Goal: Task Accomplishment & Management: Manage account settings

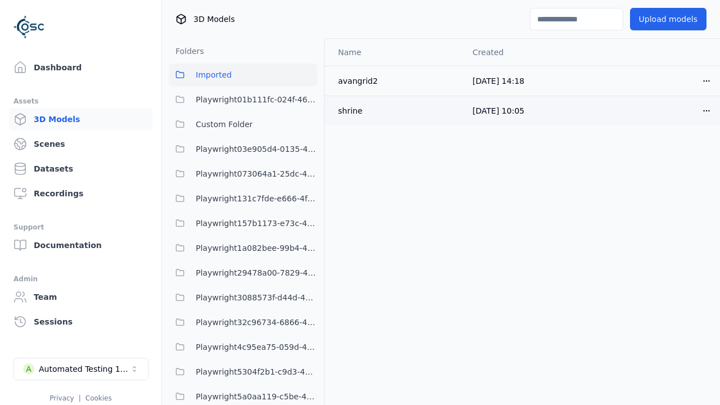
click at [687, 110] on html "Support Dashboard Assets 3D Models Scenes Datasets Recordings Support Documenta…" at bounding box center [360, 202] width 720 height 405
click at [662, 172] on div "Move" at bounding box center [662, 172] width 66 height 18
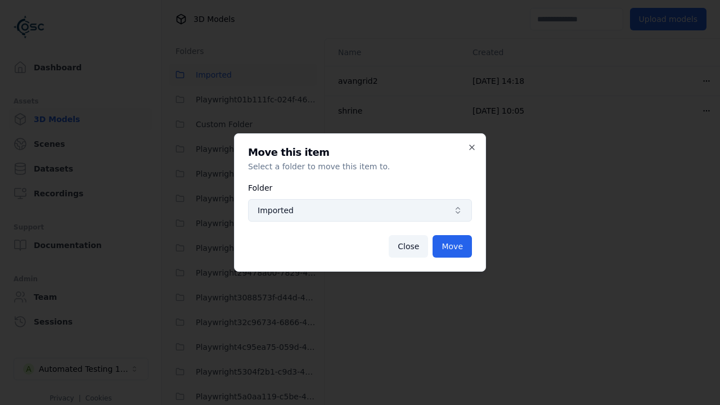
click at [360, 210] on span "Imported" at bounding box center [353, 210] width 191 height 11
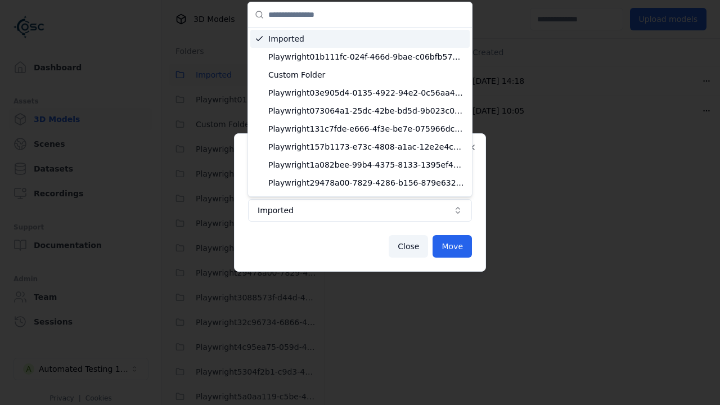
click at [362, 69] on span "Custom Folder" at bounding box center [366, 74] width 197 height 11
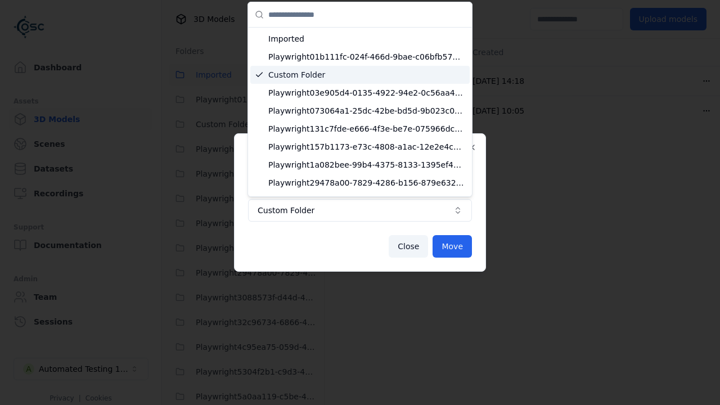
scroll to position [42, 0]
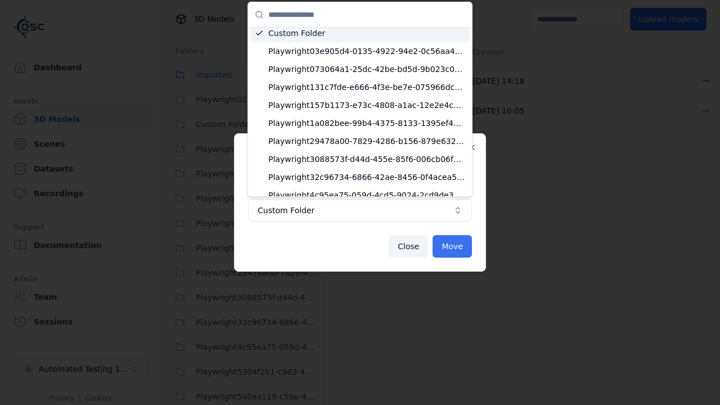
click at [453, 246] on button "Move" at bounding box center [451, 246] width 39 height 22
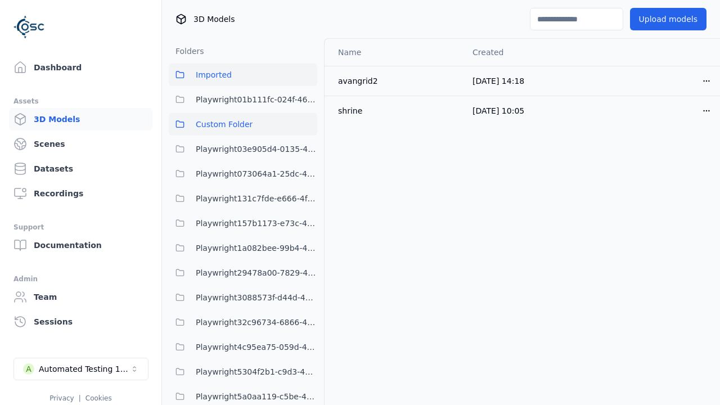
click at [243, 124] on span "Custom Folder" at bounding box center [224, 124] width 57 height 13
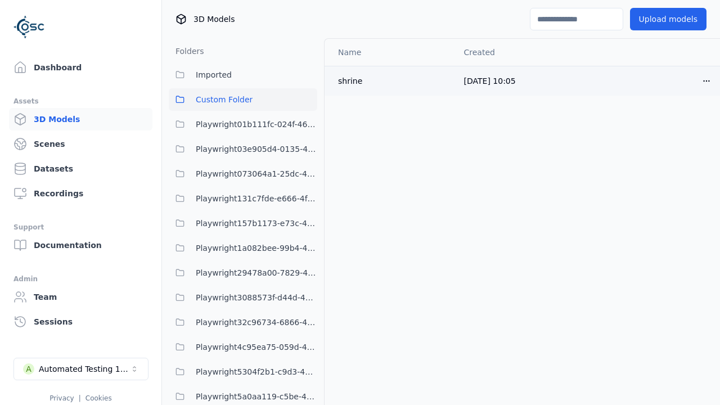
click at [687, 80] on html "Support Dashboard Assets 3D Models Scenes Datasets Recordings Support Documenta…" at bounding box center [360, 202] width 720 height 405
click at [398, 122] on html "Support Dashboard Assets 3D Models Scenes Datasets Recordings Support Documenta…" at bounding box center [360, 202] width 720 height 405
click at [694, 80] on html "Support Dashboard Assets 3D Models Scenes Datasets Recordings Support Documenta…" at bounding box center [360, 202] width 720 height 405
click at [665, 140] on div "Move" at bounding box center [662, 142] width 66 height 18
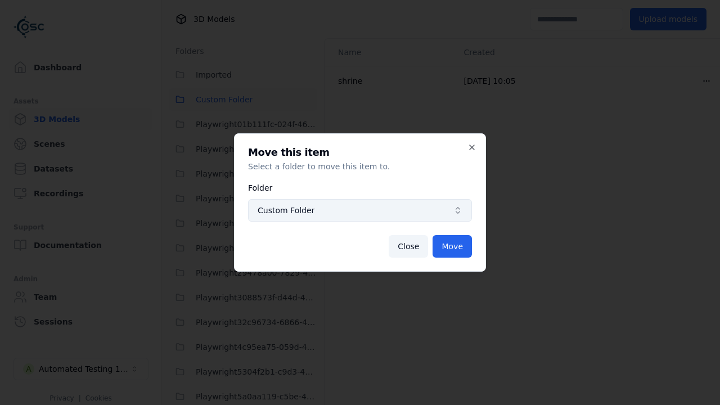
click at [362, 214] on span "Custom Folder" at bounding box center [353, 210] width 191 height 11
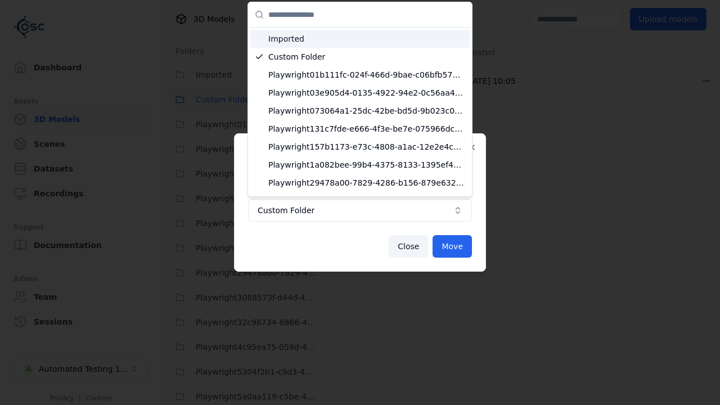
click at [331, 46] on div "Imported" at bounding box center [359, 39] width 219 height 18
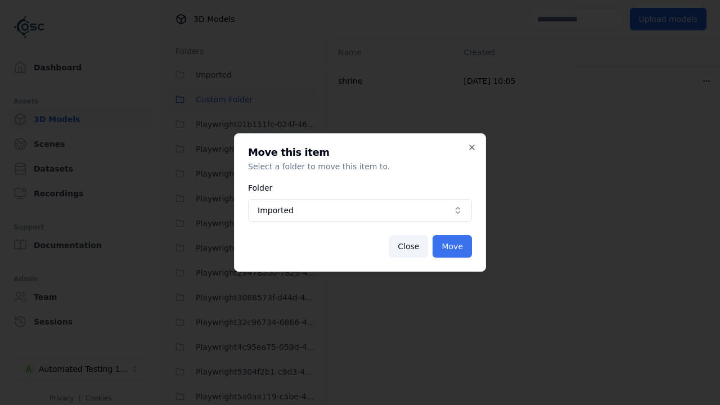
click at [444, 246] on button "Move" at bounding box center [451, 246] width 39 height 22
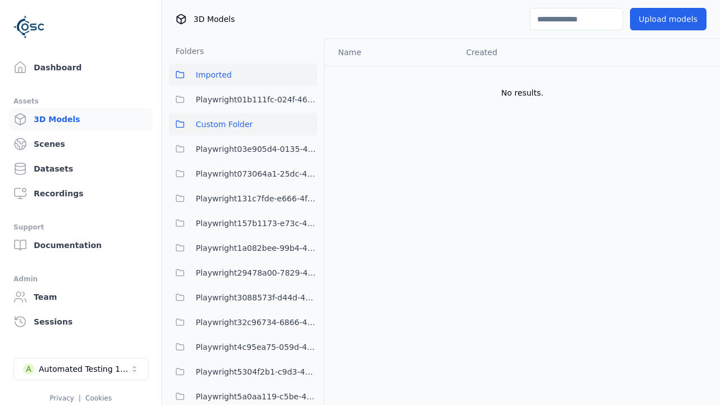
click at [216, 71] on span "Imported" at bounding box center [214, 74] width 36 height 13
